Goal: Task Accomplishment & Management: Manage account settings

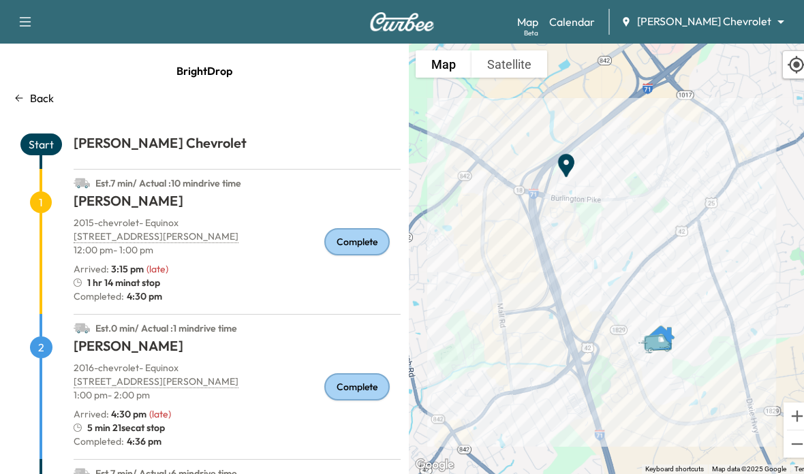
scroll to position [70, 0]
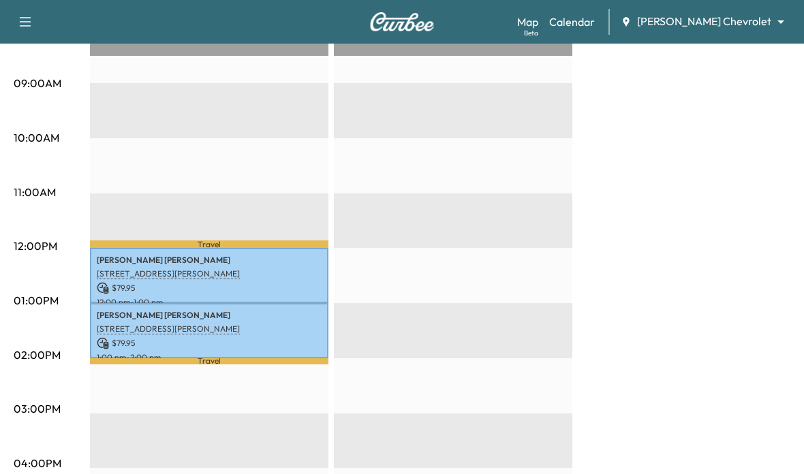
scroll to position [432, 0]
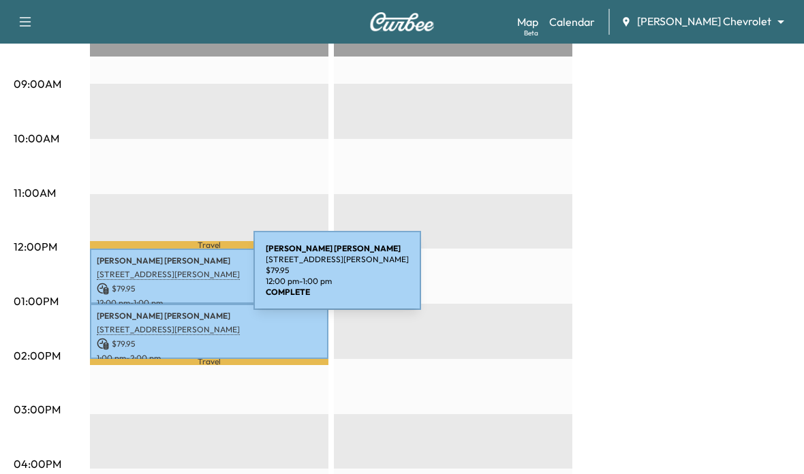
click at [151, 279] on p "[STREET_ADDRESS][PERSON_NAME]" at bounding box center [209, 274] width 225 height 11
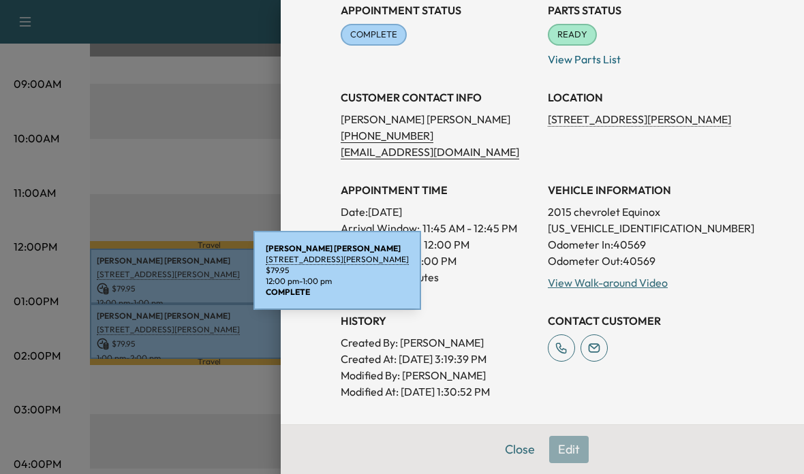
scroll to position [168, 0]
click at [116, 333] on div at bounding box center [402, 237] width 804 height 474
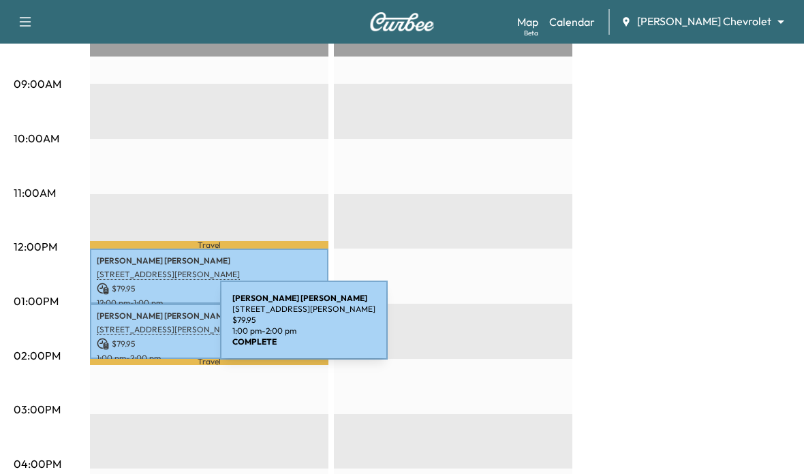
click at [118, 329] on p "[STREET_ADDRESS][PERSON_NAME]" at bounding box center [209, 329] width 225 height 11
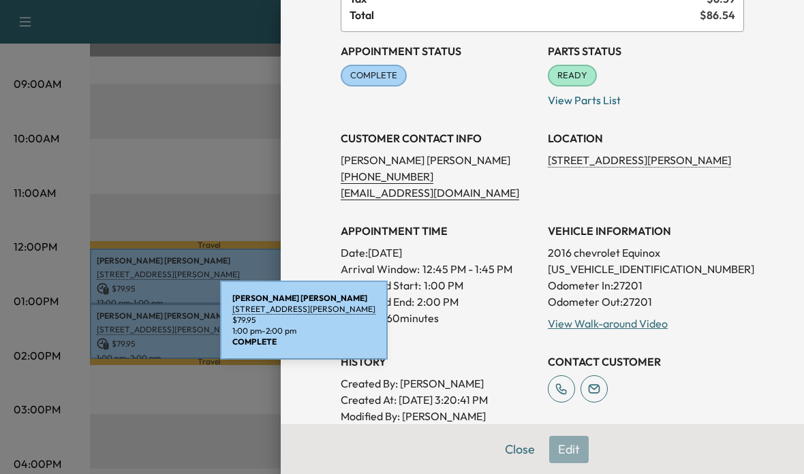
scroll to position [131, 0]
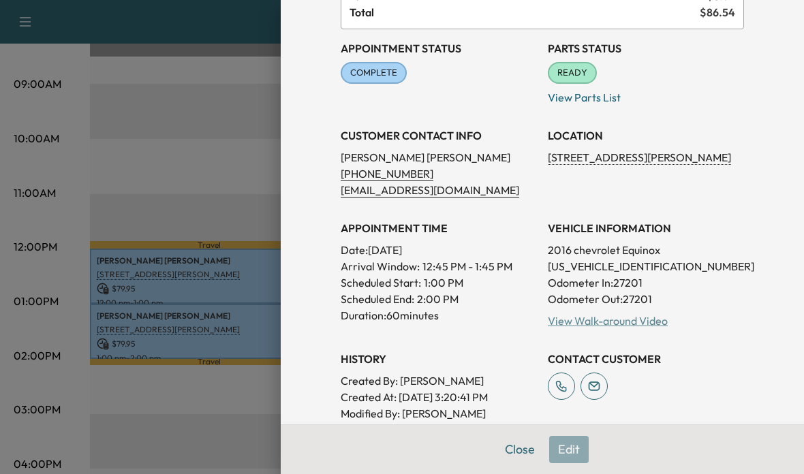
click at [644, 321] on link "View Walk-around Video" at bounding box center [608, 321] width 120 height 14
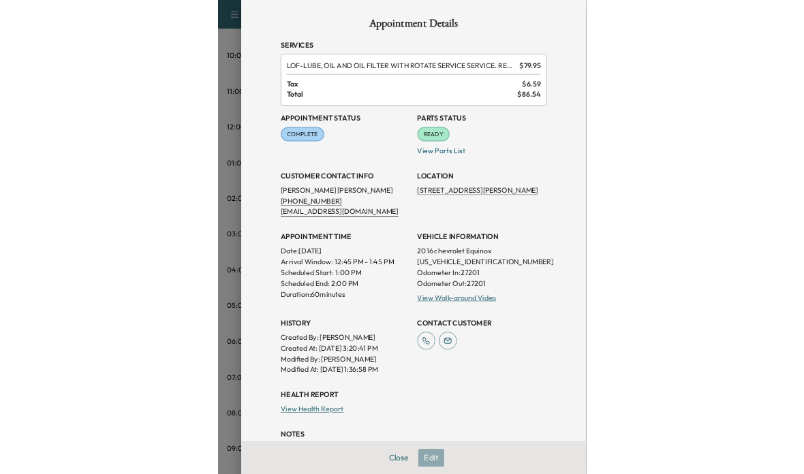
scroll to position [460, 0]
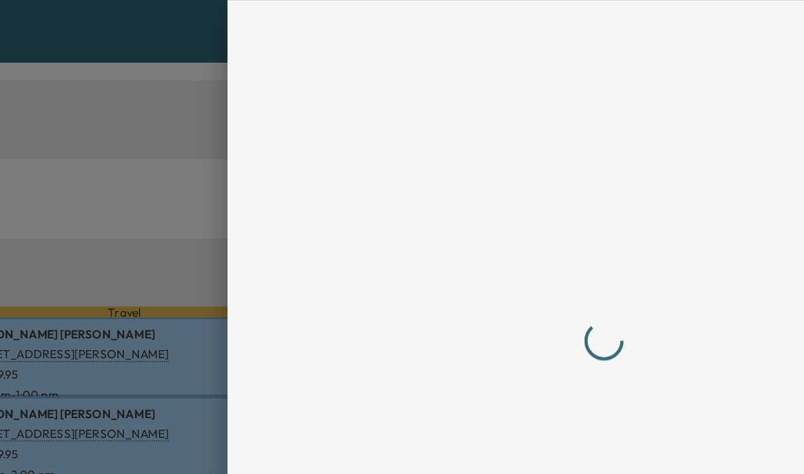
click at [78, 162] on div at bounding box center [402, 237] width 804 height 474
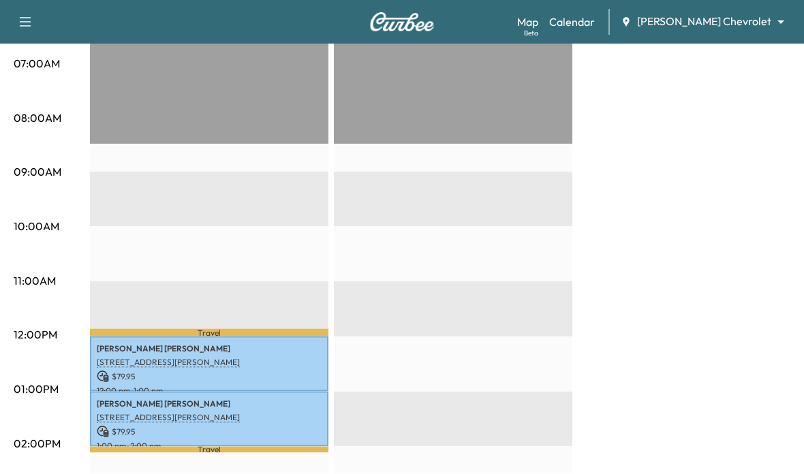
scroll to position [345, 0]
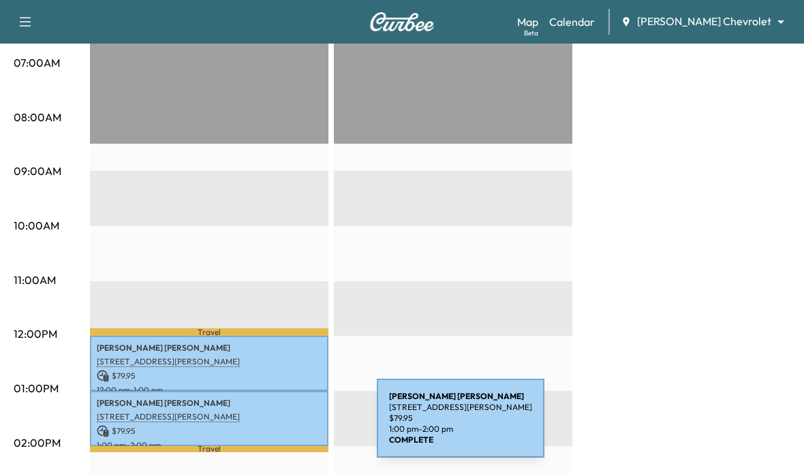
click at [275, 427] on p "$ 79.95" at bounding box center [209, 431] width 225 height 12
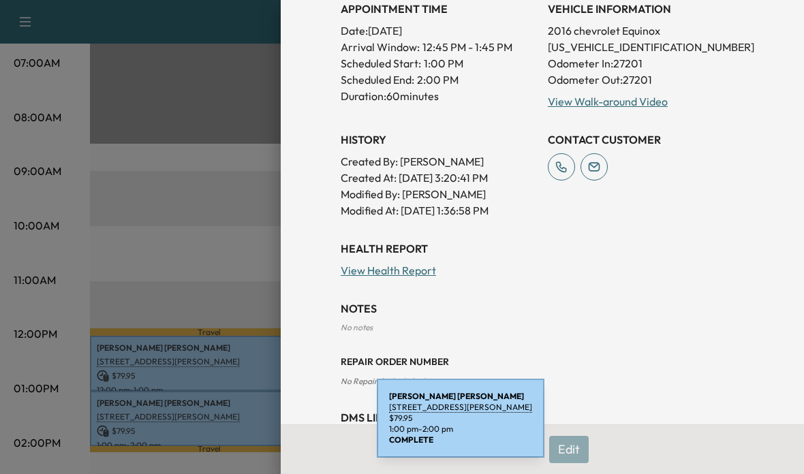
scroll to position [349, 0]
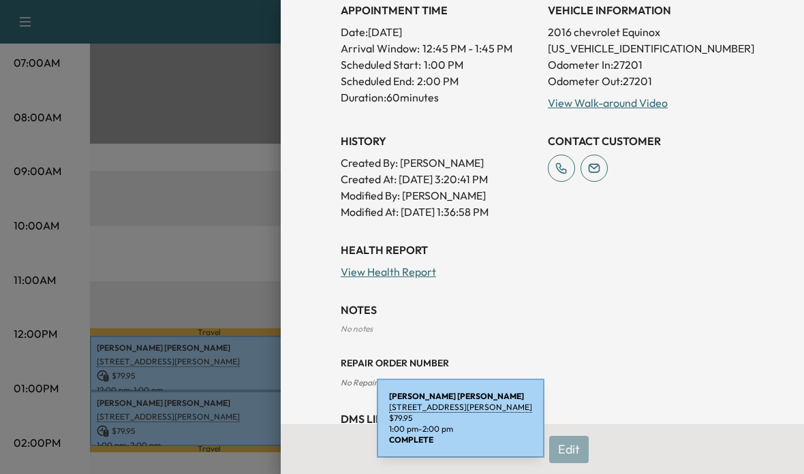
click at [732, 332] on div "No notes" at bounding box center [543, 329] width 404 height 11
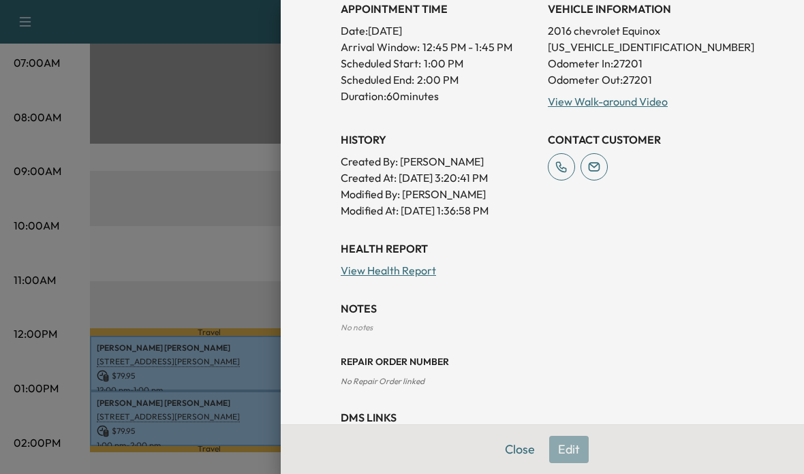
scroll to position [0, 0]
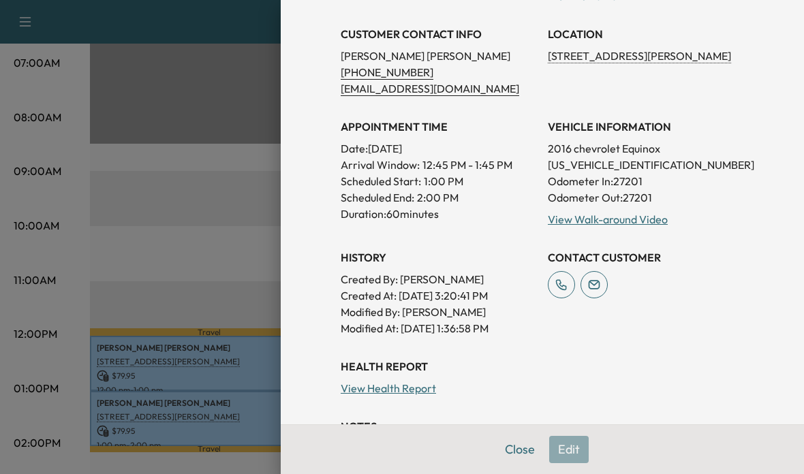
click at [117, 168] on div at bounding box center [402, 237] width 804 height 474
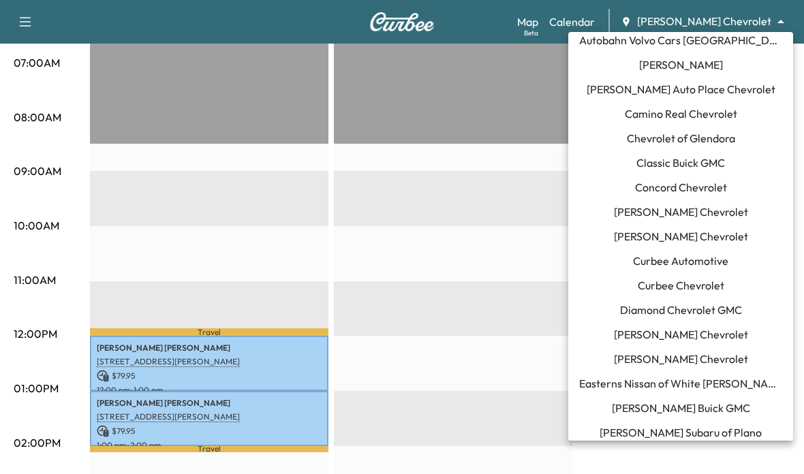
scroll to position [105, 0]
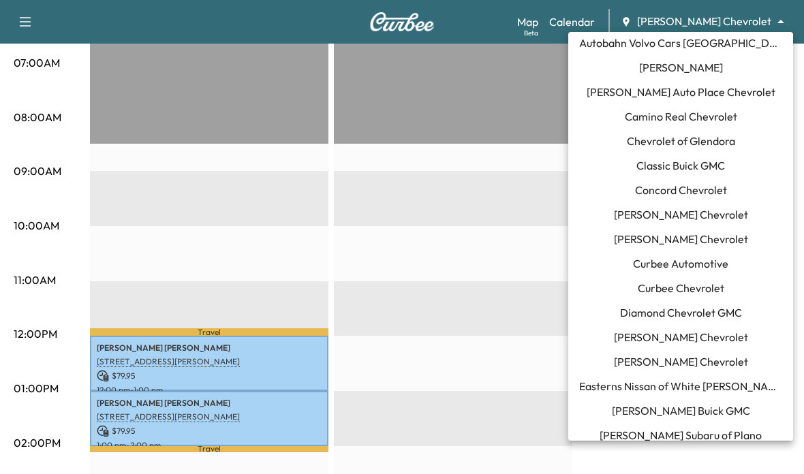
click at [711, 261] on span "Curbee Automotive" at bounding box center [680, 264] width 95 height 16
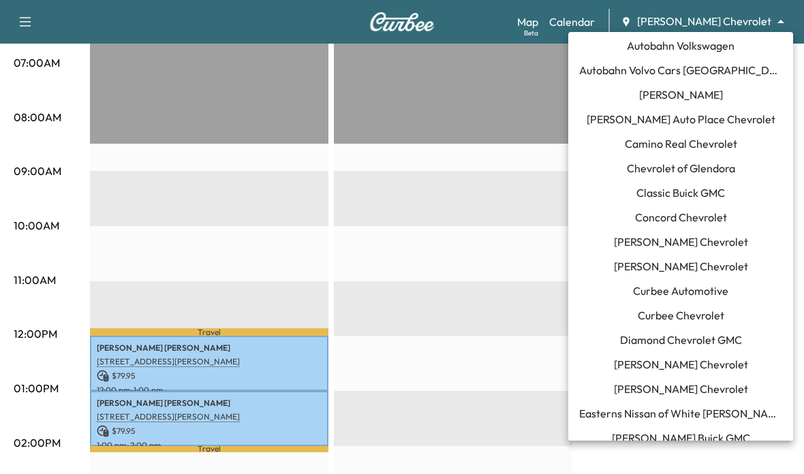
scroll to position [77, 0]
